Goal: Information Seeking & Learning: Find specific fact

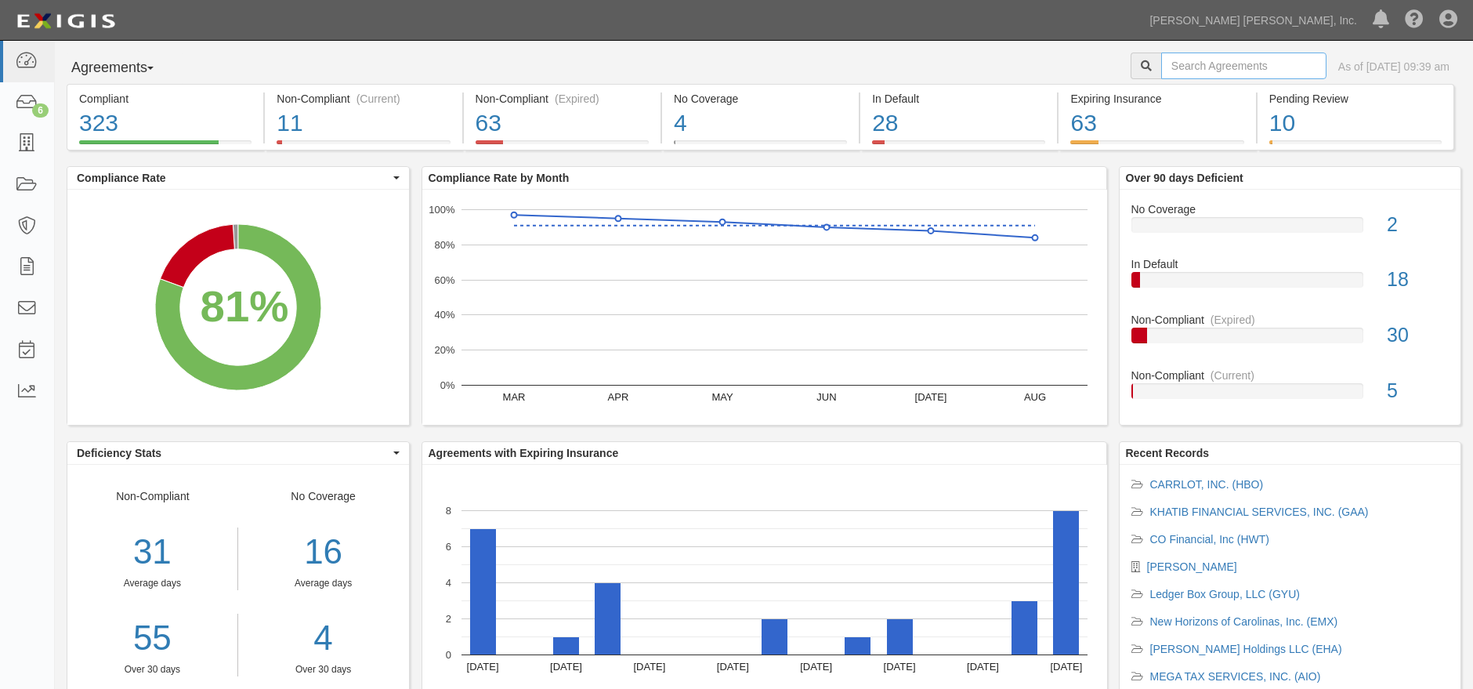
click at [1220, 61] on input "text" at bounding box center [1243, 65] width 165 height 27
type input "rh tax"
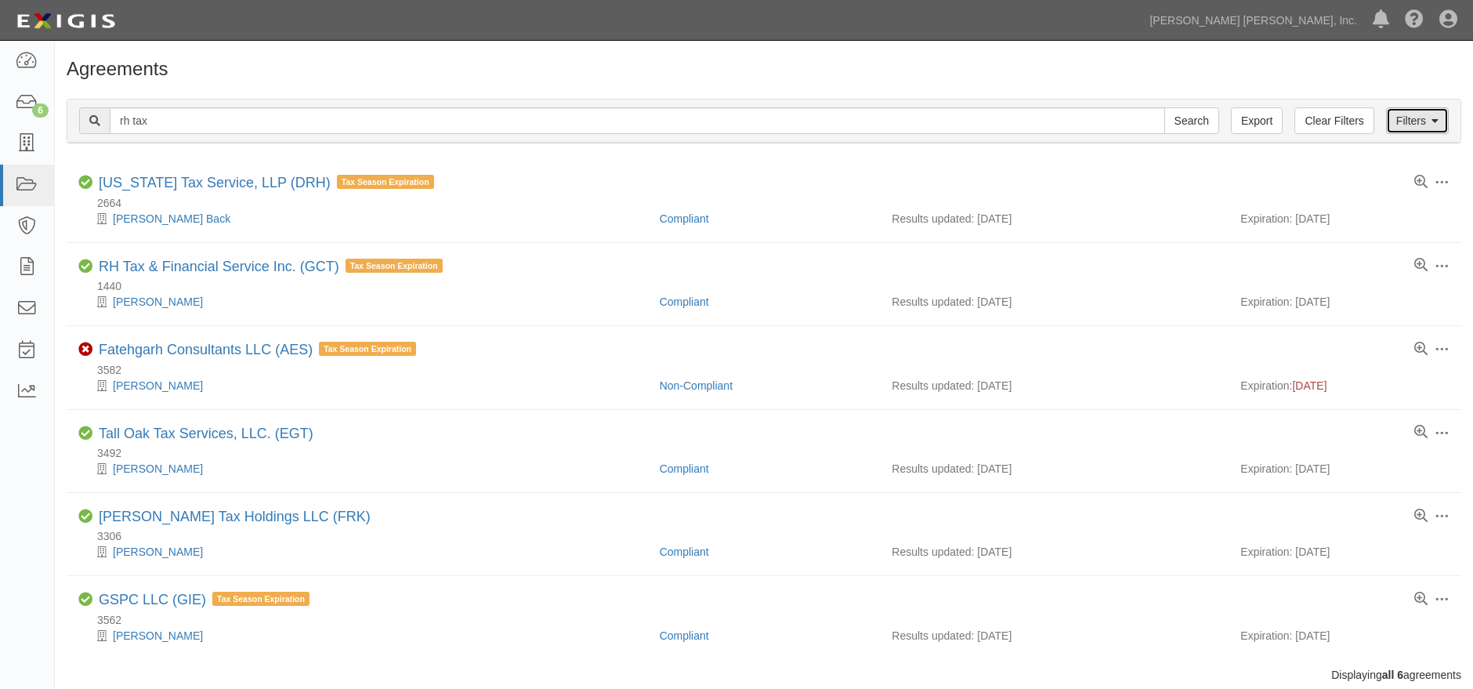
click at [1425, 114] on link "Filters" at bounding box center [1417, 120] width 63 height 27
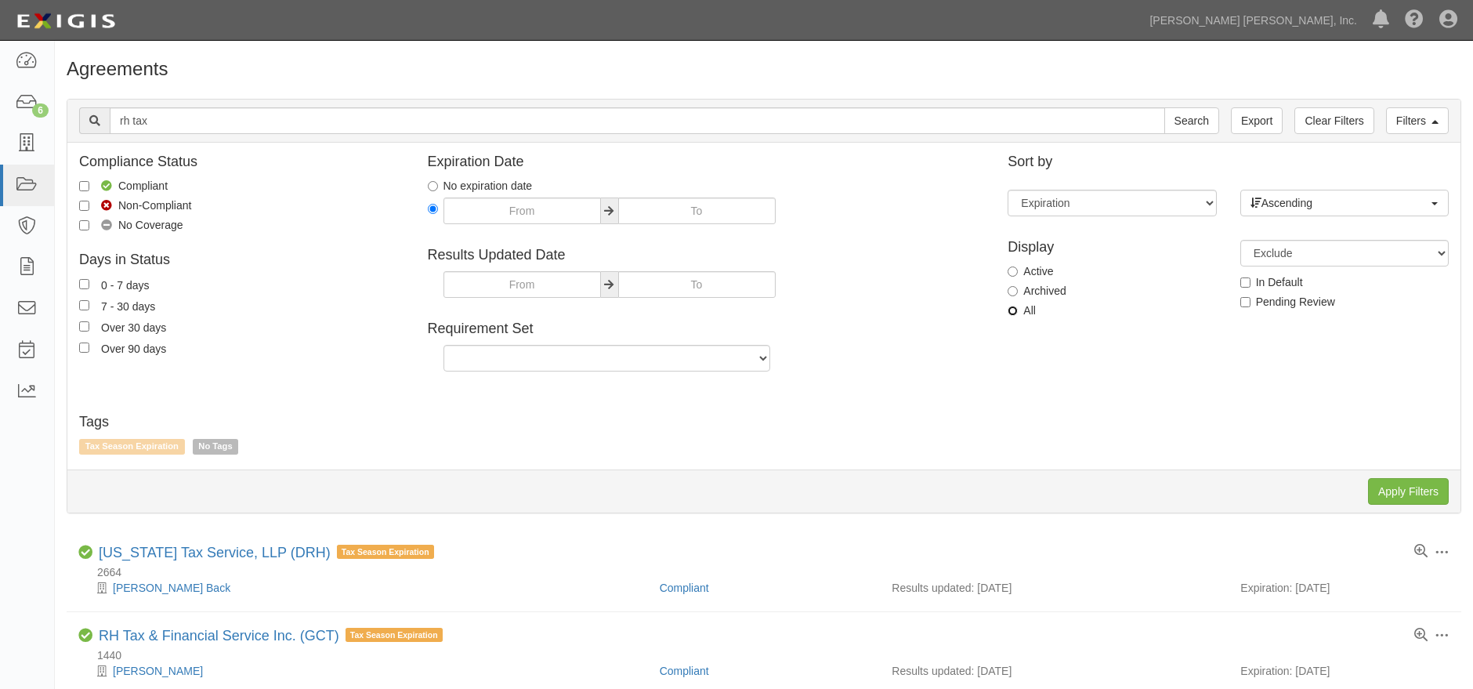
click at [1015, 312] on input "All" at bounding box center [1012, 311] width 10 height 10
radio input "true"
click at [1385, 493] on input "Apply Filters" at bounding box center [1408, 491] width 81 height 27
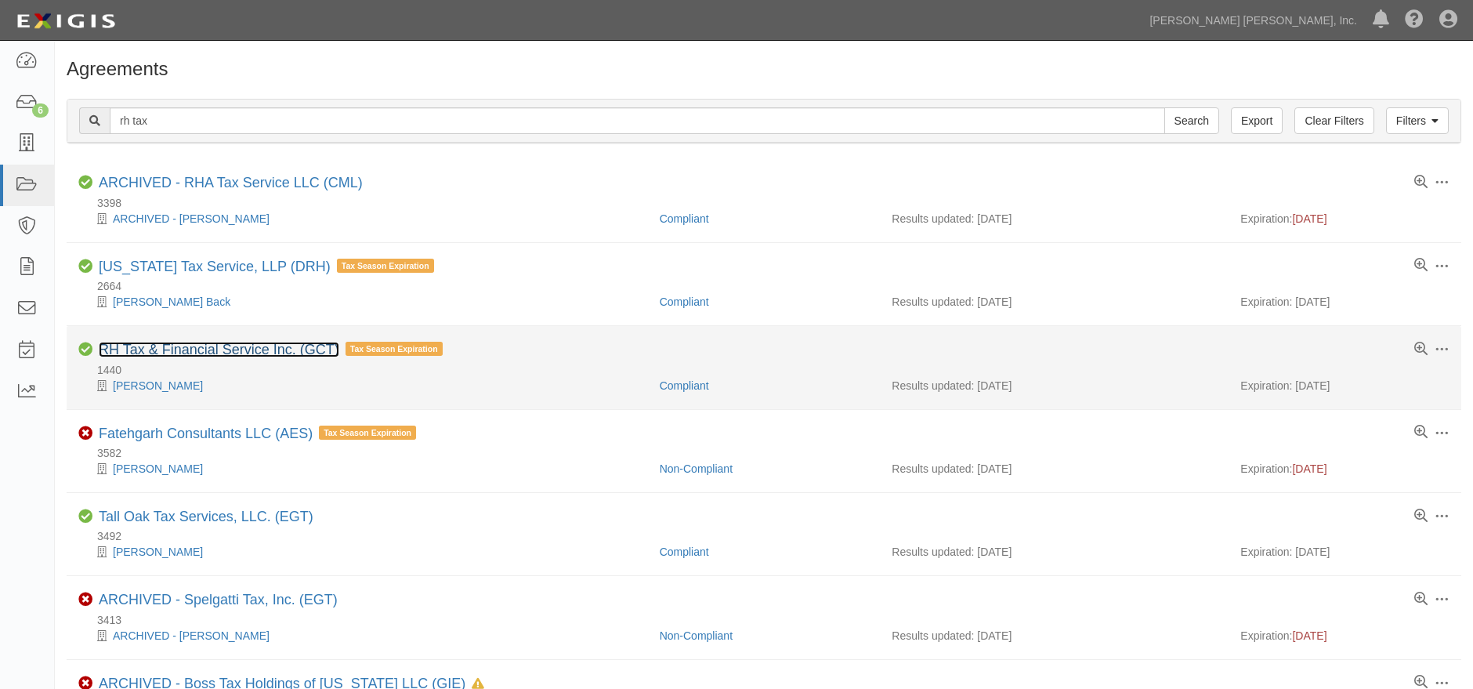
click at [222, 345] on link "RH Tax & Financial Service Inc. (GCT)" at bounding box center [219, 350] width 240 height 16
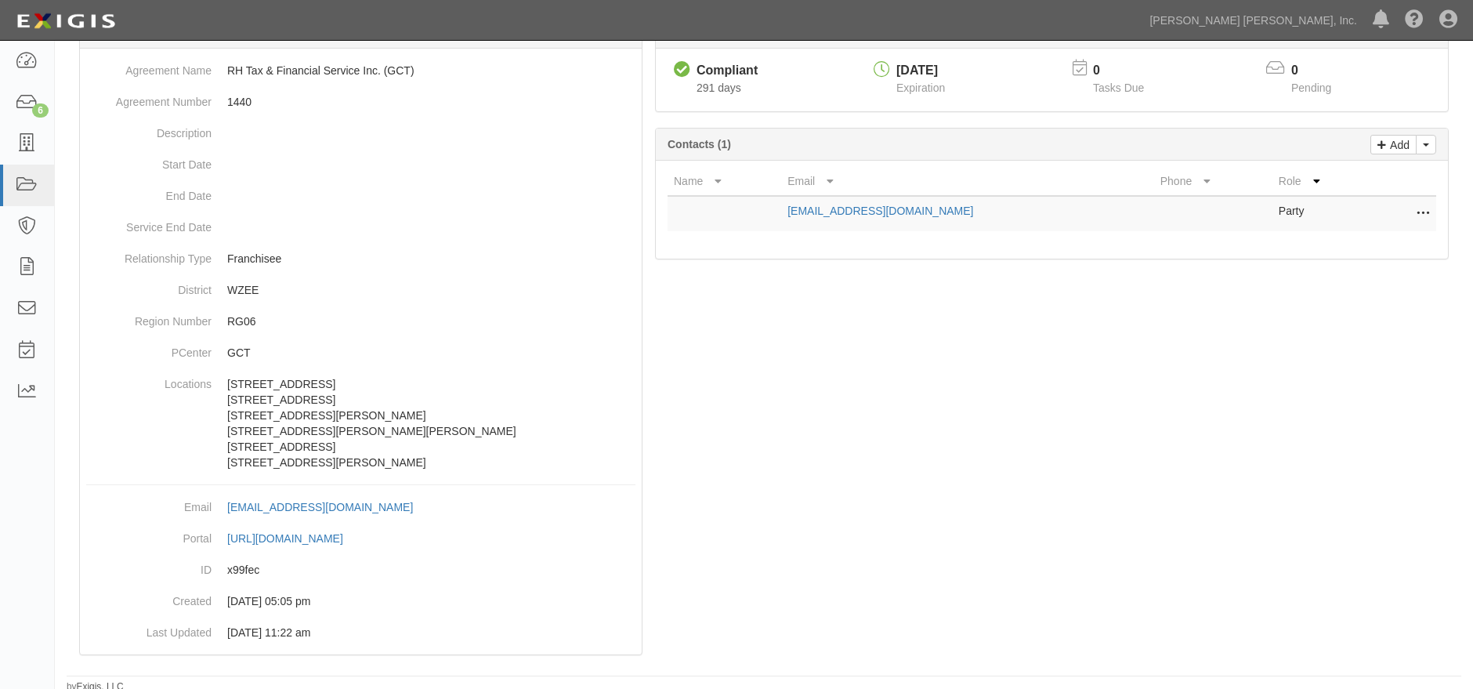
scroll to position [184, 0]
